Goal: Task Accomplishment & Management: Manage account settings

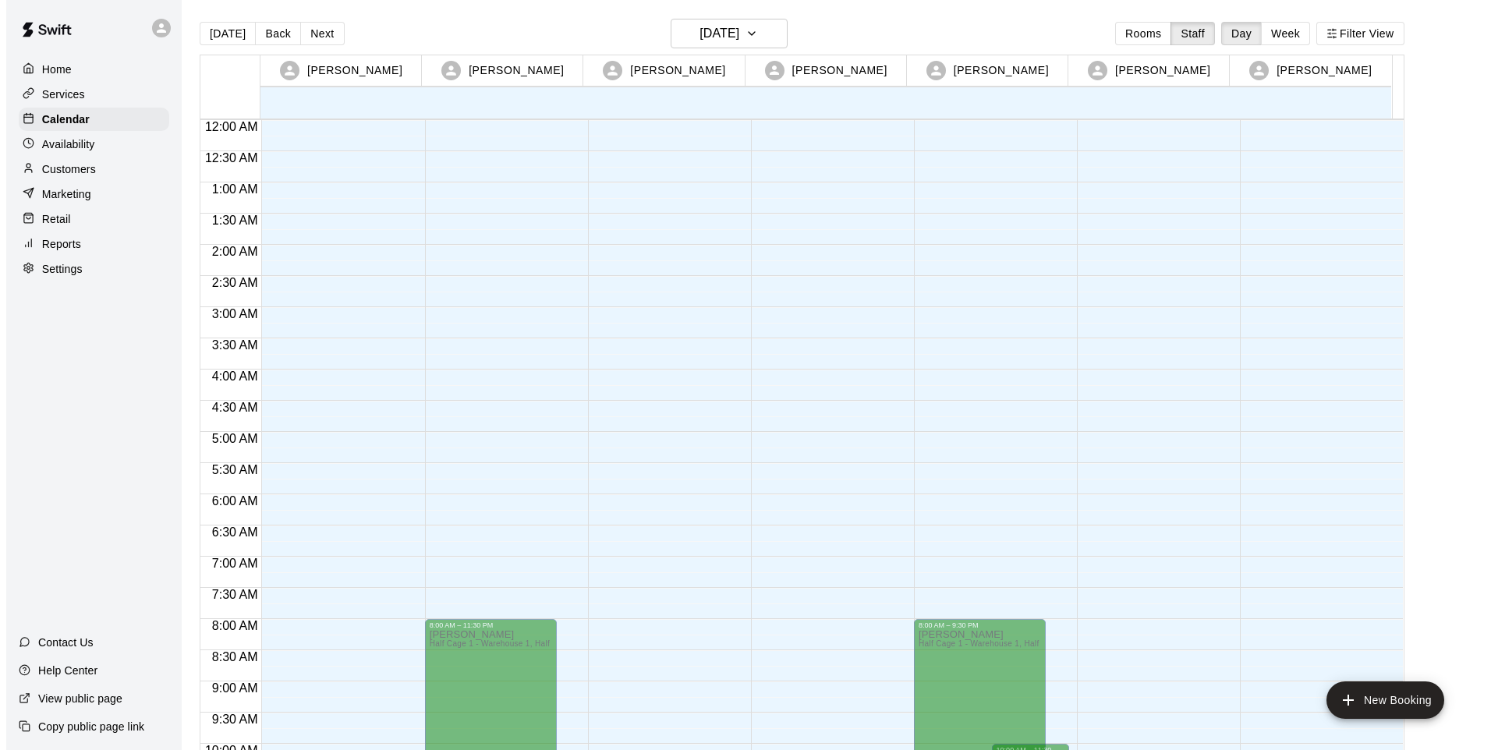
scroll to position [849, 0]
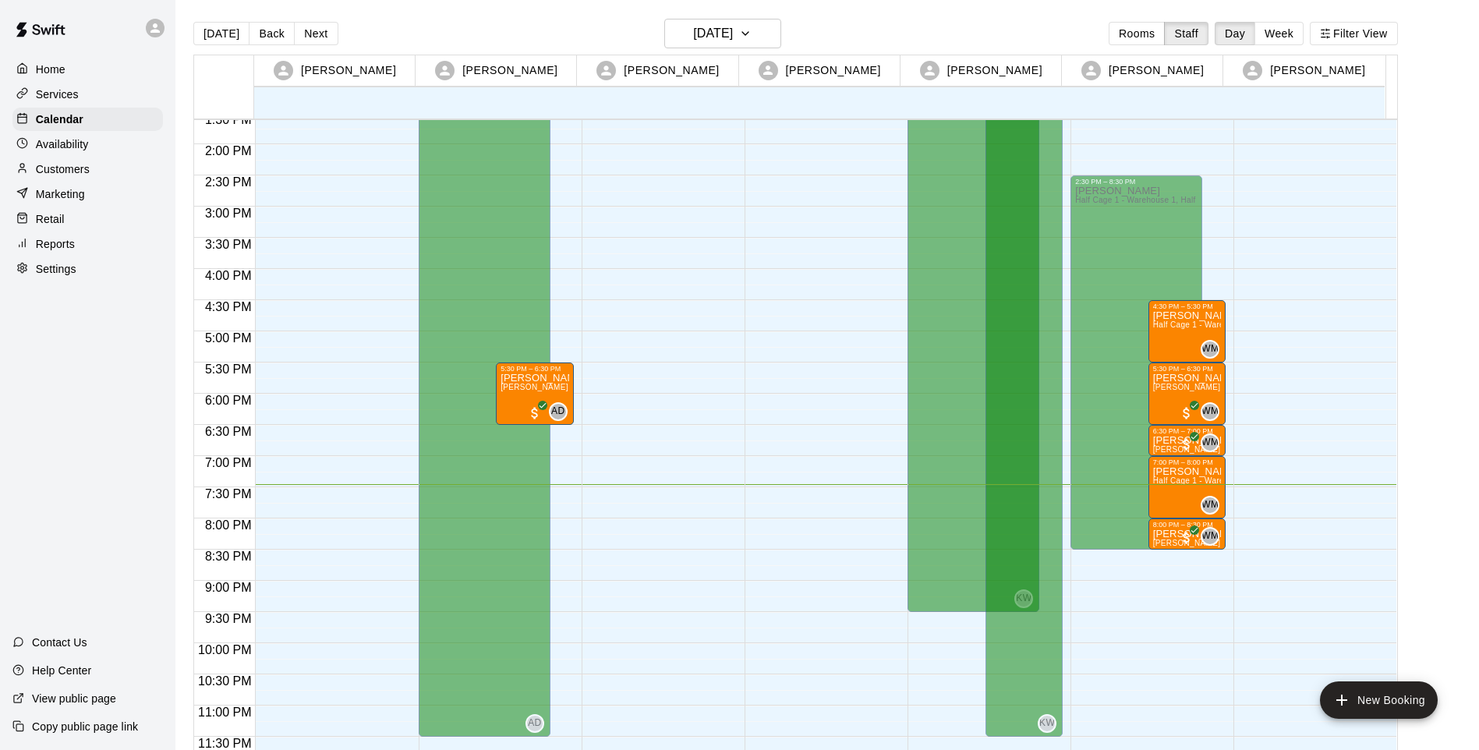
click at [1167, 529] on div "8:00 PM – 8:30 PM" at bounding box center [1187, 525] width 69 height 8
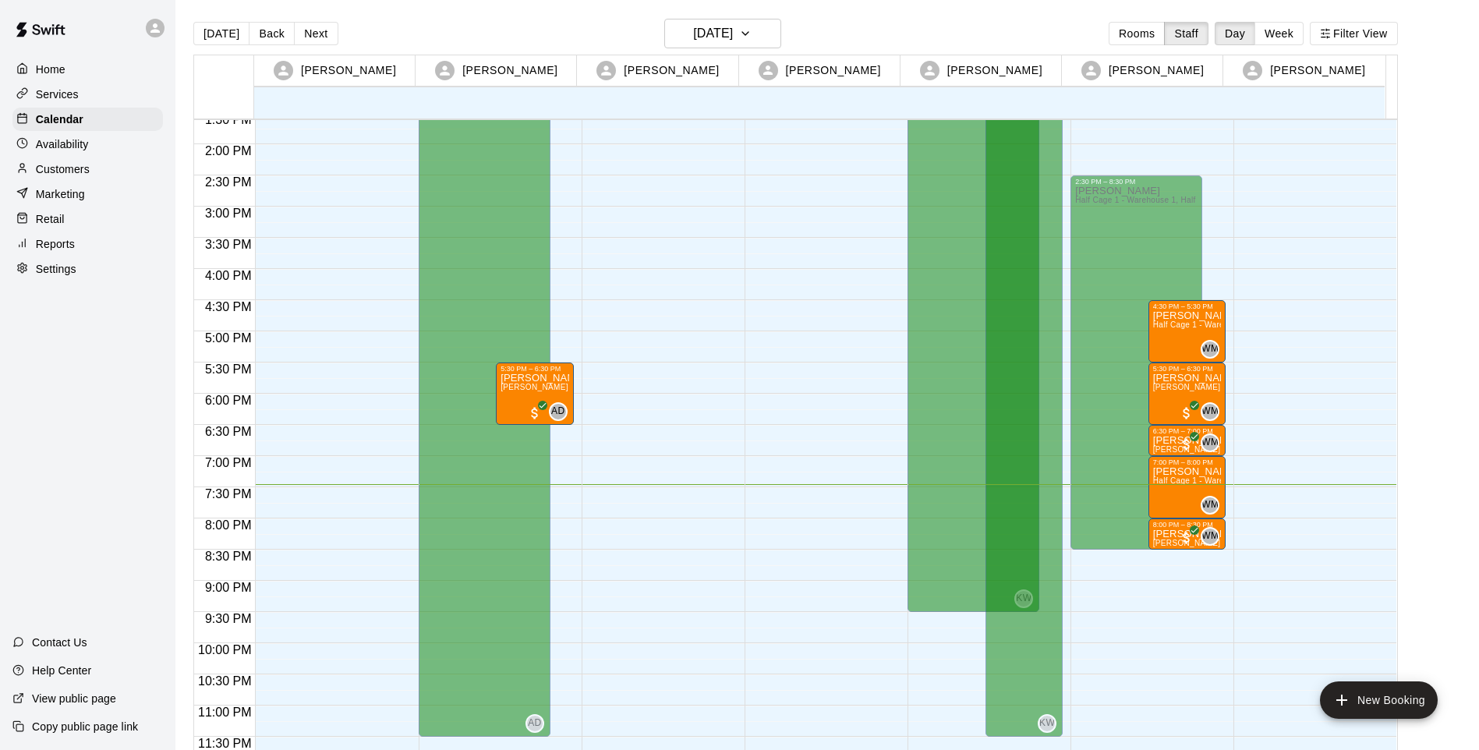
click at [1162, 534] on p "[PERSON_NAME]" at bounding box center [1187, 534] width 69 height 0
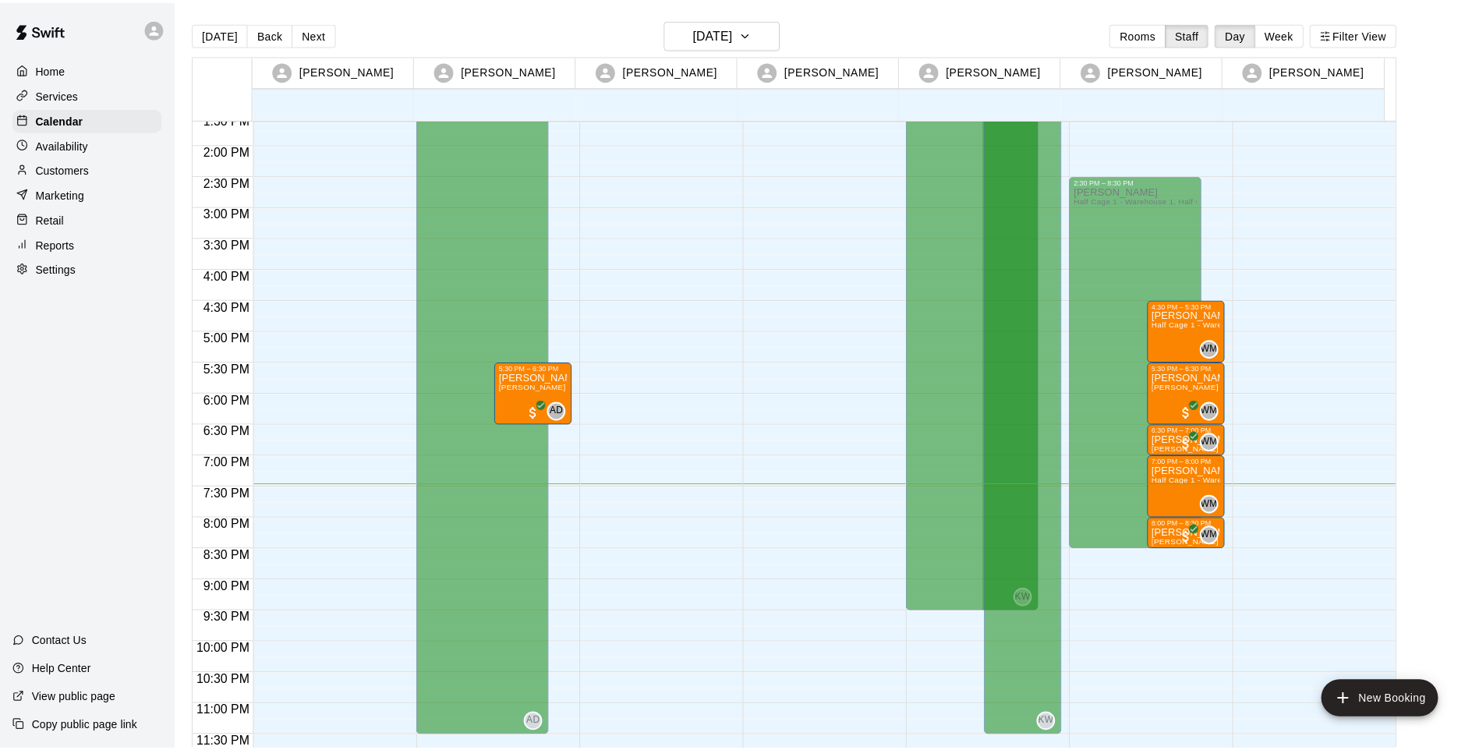
scroll to position [0, 0]
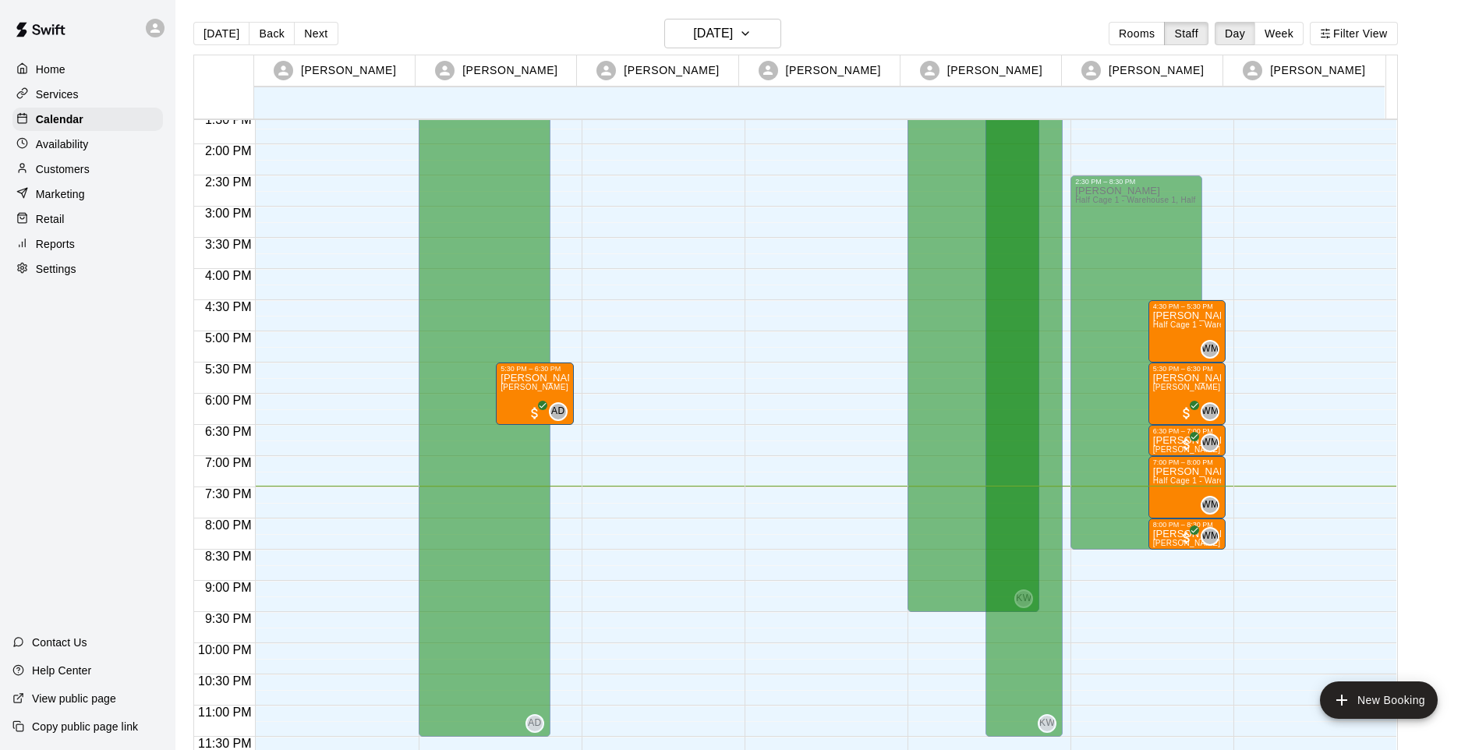
click at [1171, 344] on div "[PERSON_NAME] (60 min) Half Cage 1 - Warehouse 1" at bounding box center [1187, 685] width 69 height 750
